Goal: Task Accomplishment & Management: Use online tool/utility

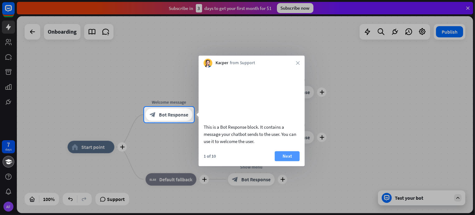
click at [290, 161] on button "Next" at bounding box center [287, 156] width 25 height 10
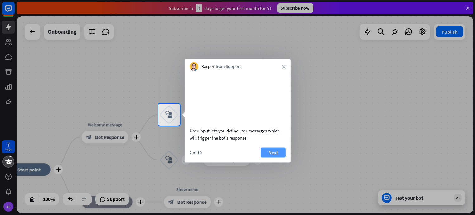
click at [282, 158] on button "Next" at bounding box center [273, 153] width 25 height 10
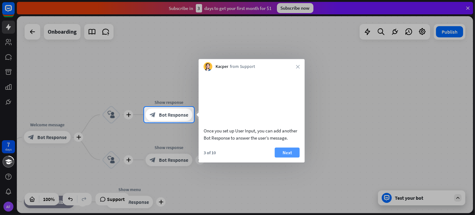
click at [288, 158] on button "Next" at bounding box center [287, 153] width 25 height 10
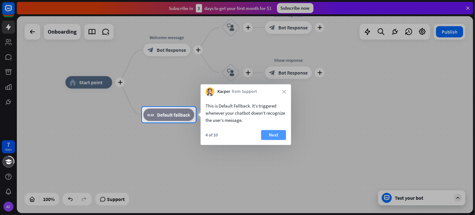
click at [280, 131] on button "Next" at bounding box center [273, 135] width 25 height 10
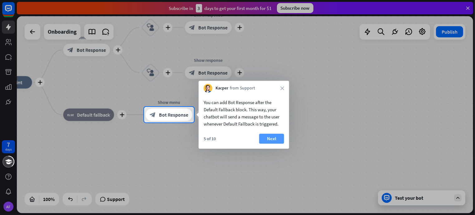
click at [270, 138] on button "Next" at bounding box center [271, 139] width 25 height 10
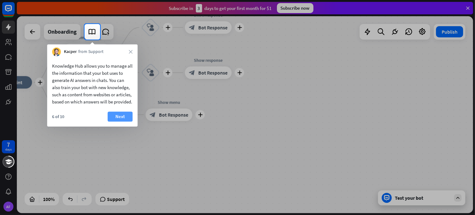
click at [125, 122] on button "Next" at bounding box center [120, 117] width 25 height 10
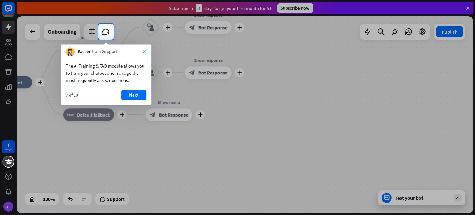
click at [145, 53] on icon "close" at bounding box center [145, 52] width 4 height 4
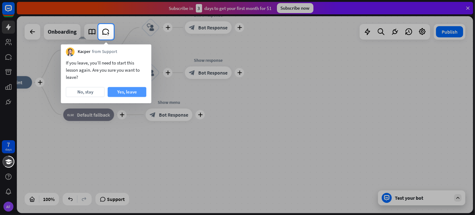
click at [120, 91] on button "Yes, leave" at bounding box center [127, 92] width 39 height 10
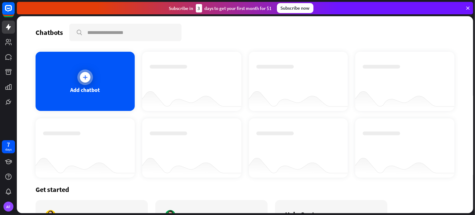
click at [82, 77] on icon at bounding box center [85, 77] width 6 height 6
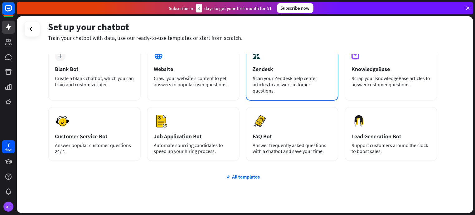
scroll to position [38, 0]
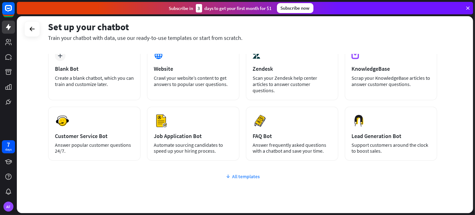
click at [242, 177] on div "All templates" at bounding box center [242, 176] width 389 height 6
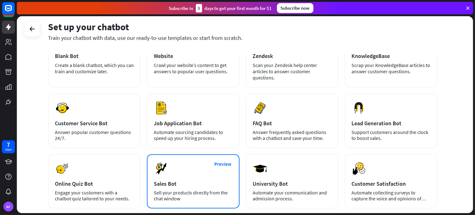
scroll to position [0, 0]
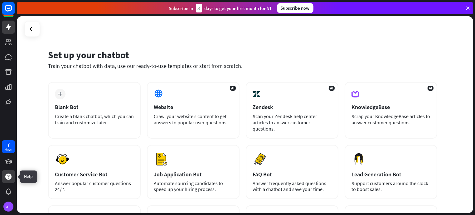
click at [9, 175] on icon at bounding box center [8, 176] width 7 height 7
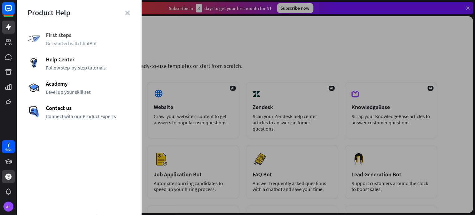
click at [65, 37] on span "First steps" at bounding box center [88, 35] width 85 height 7
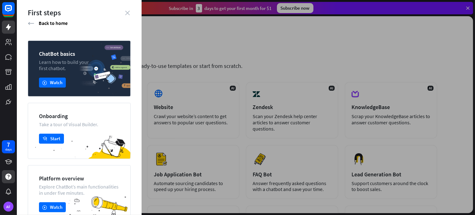
click at [127, 13] on icon "close" at bounding box center [127, 13] width 5 height 5
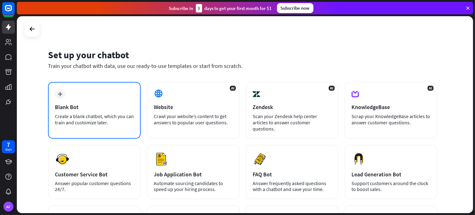
click at [89, 110] on div "Blank Bot" at bounding box center [94, 107] width 79 height 7
